Goal: Task Accomplishment & Management: Use online tool/utility

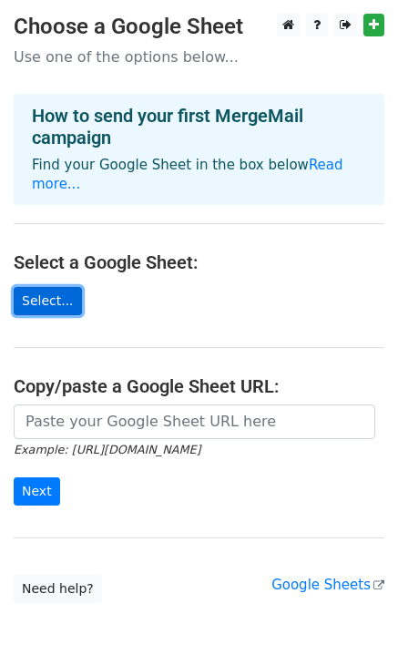
click at [36, 287] on link "Select..." at bounding box center [48, 301] width 68 height 28
click at [45, 288] on link "Select..." at bounding box center [48, 301] width 68 height 28
click at [48, 287] on link "Select..." at bounding box center [48, 301] width 68 height 28
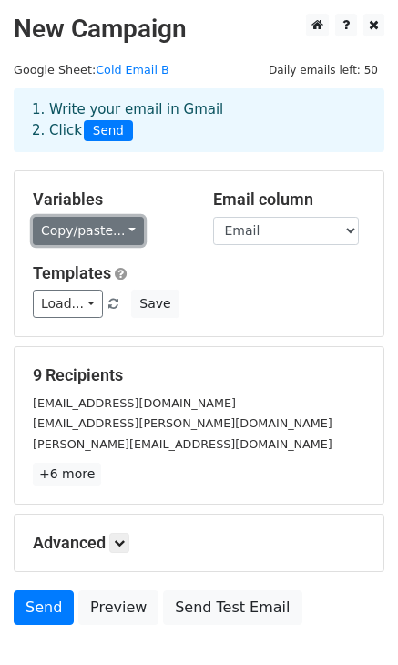
click at [127, 229] on link "Copy/paste..." at bounding box center [88, 231] width 111 height 28
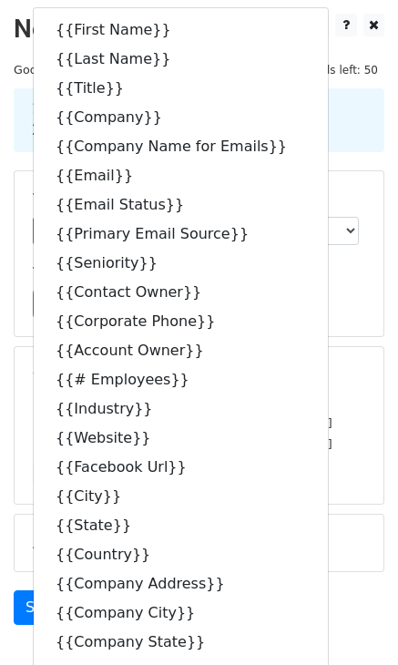
click at [306, 57] on main "New Campaign Daily emails left: 50 Google Sheet: Cold Email B 1. Write your ema…" at bounding box center [199, 324] width 398 height 620
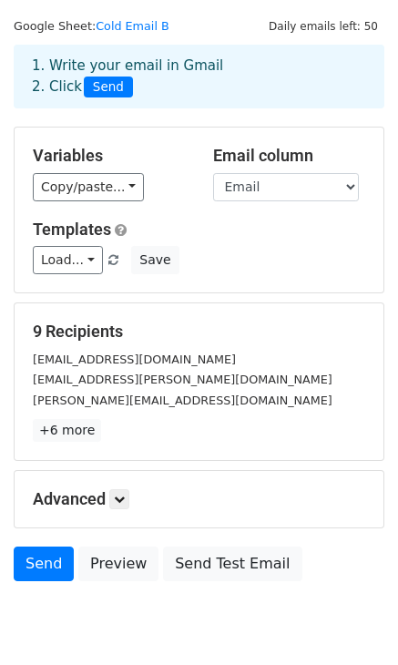
scroll to position [113, 0]
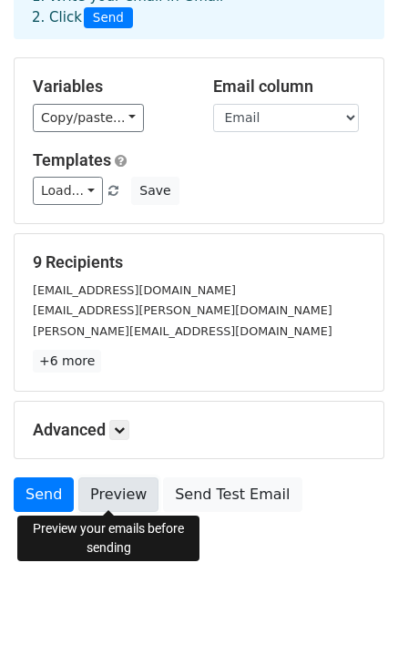
click at [112, 494] on link "Preview" at bounding box center [118, 494] width 80 height 35
click at [107, 502] on link "Preview" at bounding box center [118, 494] width 80 height 35
click at [117, 484] on link "Preview" at bounding box center [118, 494] width 80 height 35
click at [111, 491] on link "Preview" at bounding box center [118, 494] width 80 height 35
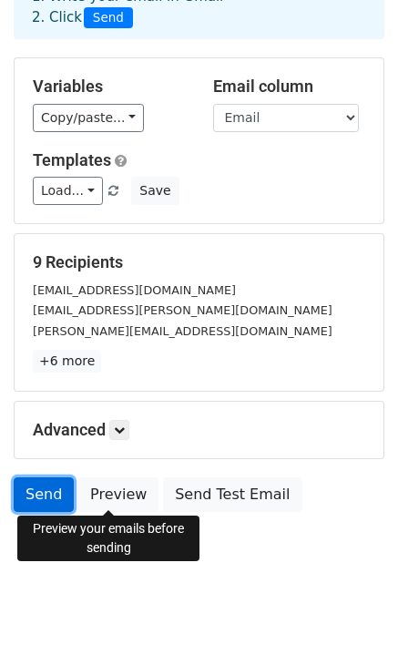
click at [34, 495] on link "Send" at bounding box center [44, 494] width 60 height 35
